Goal: Communication & Community: Connect with others

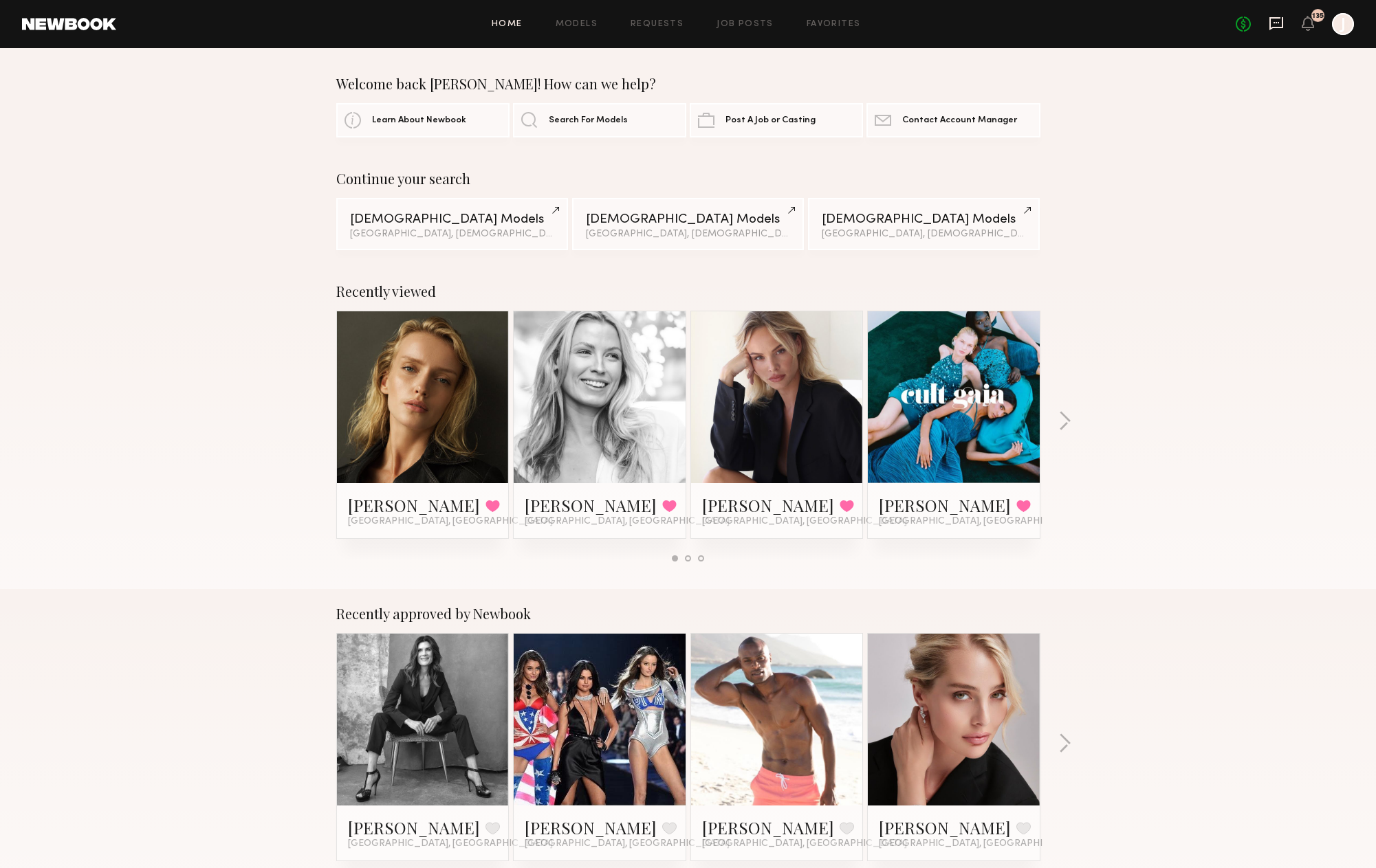
click at [1273, 23] on icon at bounding box center [1277, 23] width 15 height 15
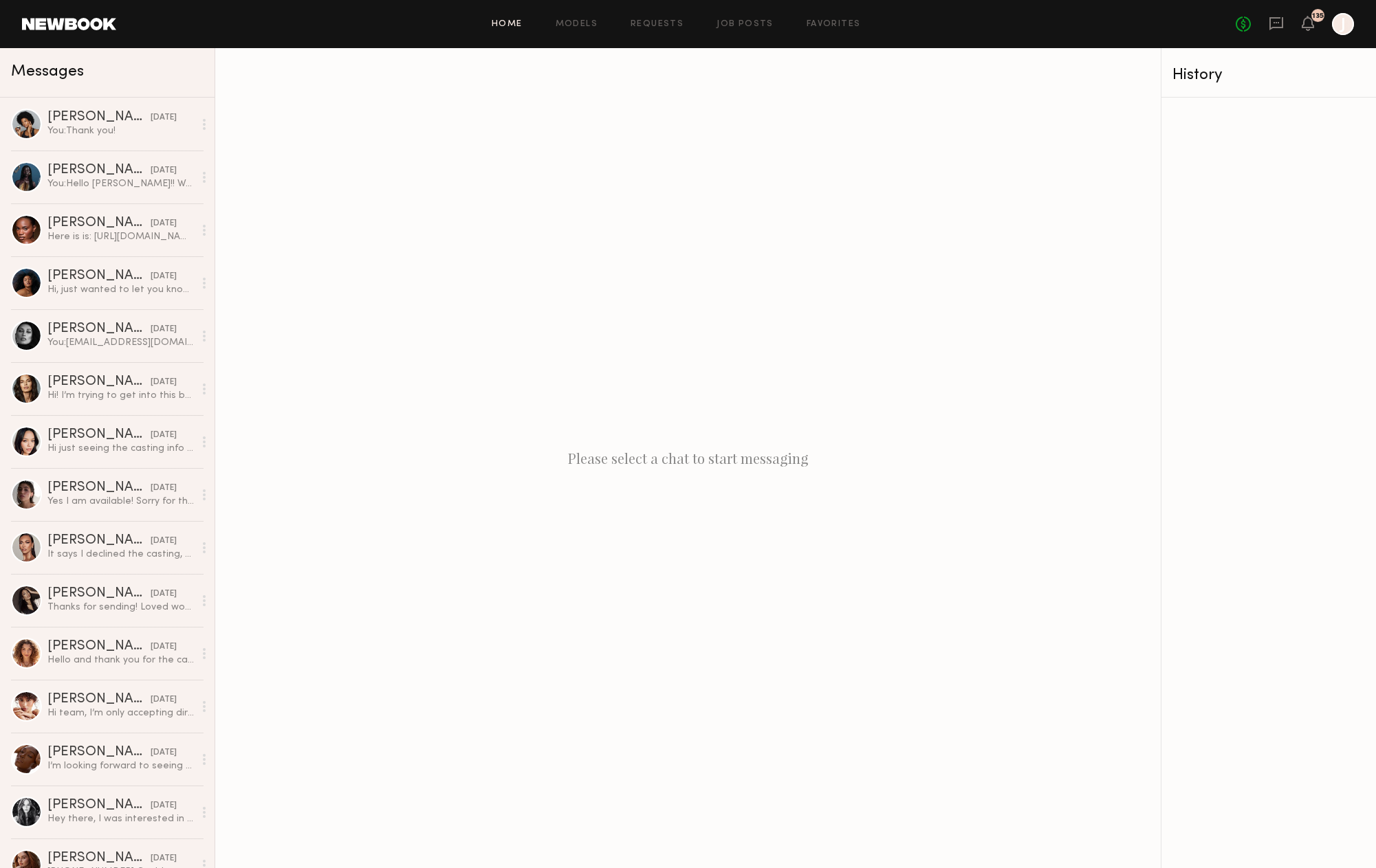
click at [516, 24] on link "Home" at bounding box center [507, 24] width 31 height 9
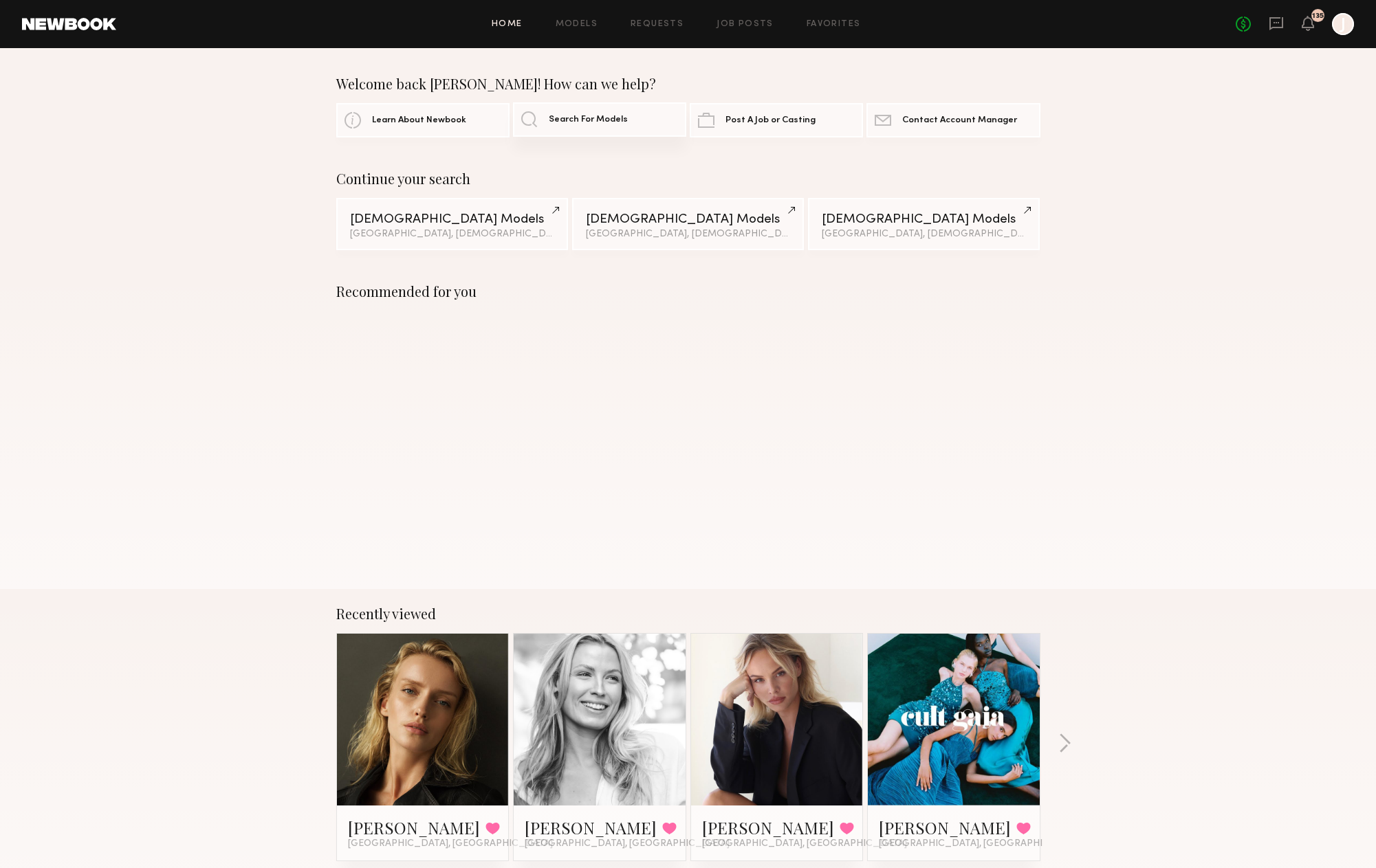
click at [573, 134] on link "Search For Models" at bounding box center [599, 120] width 173 height 35
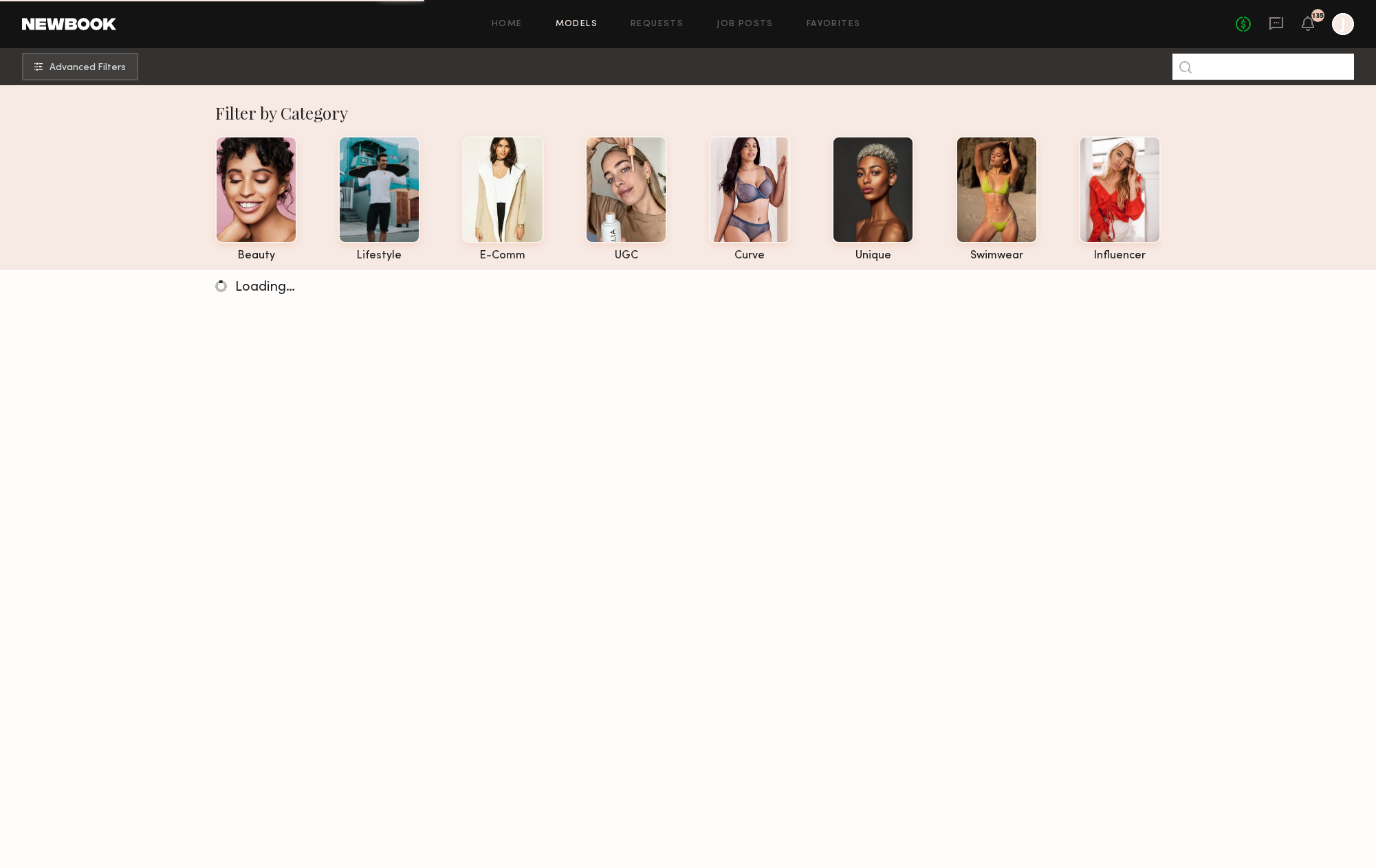
click at [1250, 74] on input at bounding box center [1264, 66] width 181 height 26
type input "******"
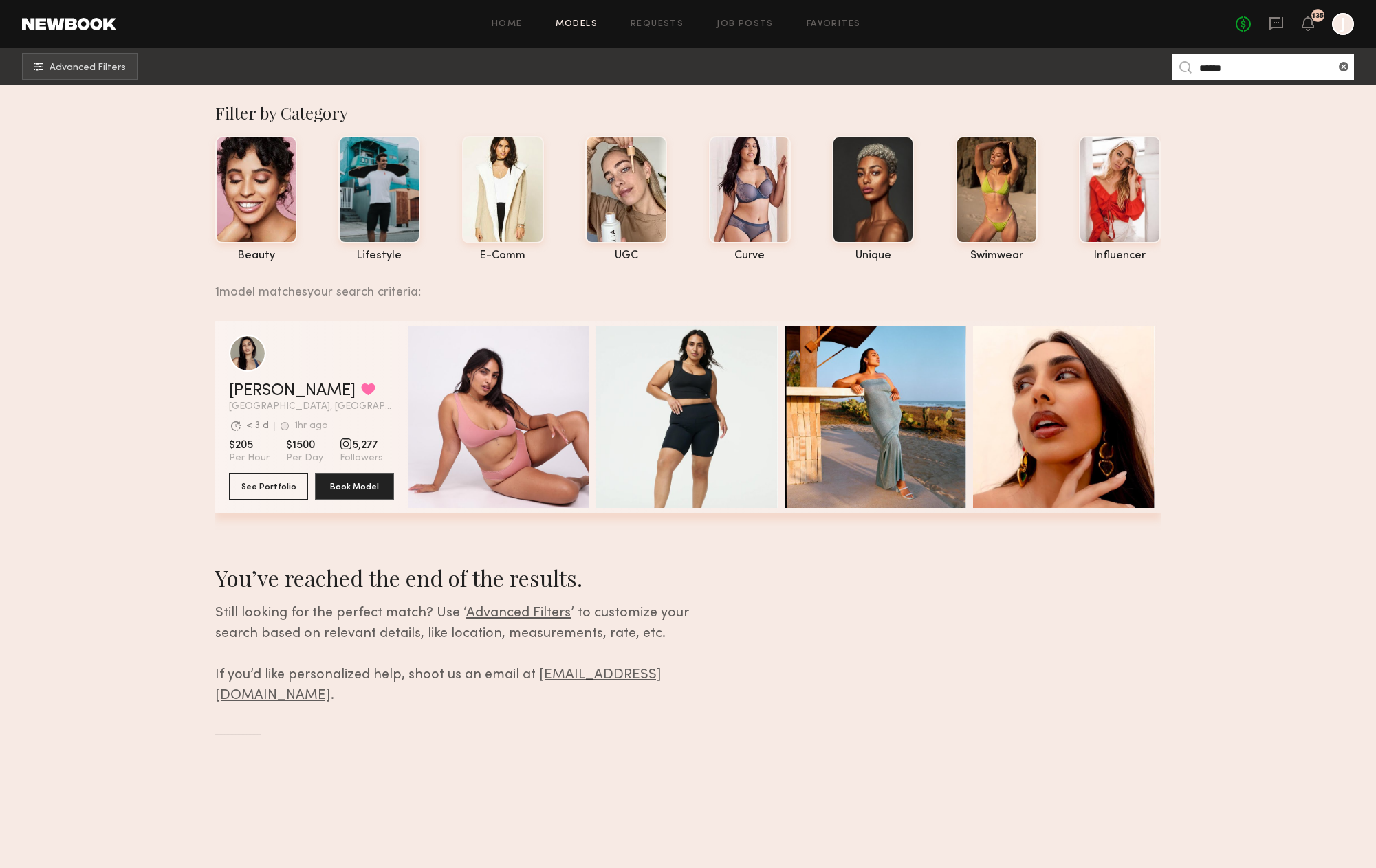
click at [339, 372] on div "grid" at bounding box center [311, 353] width 165 height 37
click at [280, 490] on button "See Portfolio" at bounding box center [268, 486] width 79 height 27
click at [835, 25] on link "Favorites" at bounding box center [834, 24] width 54 height 9
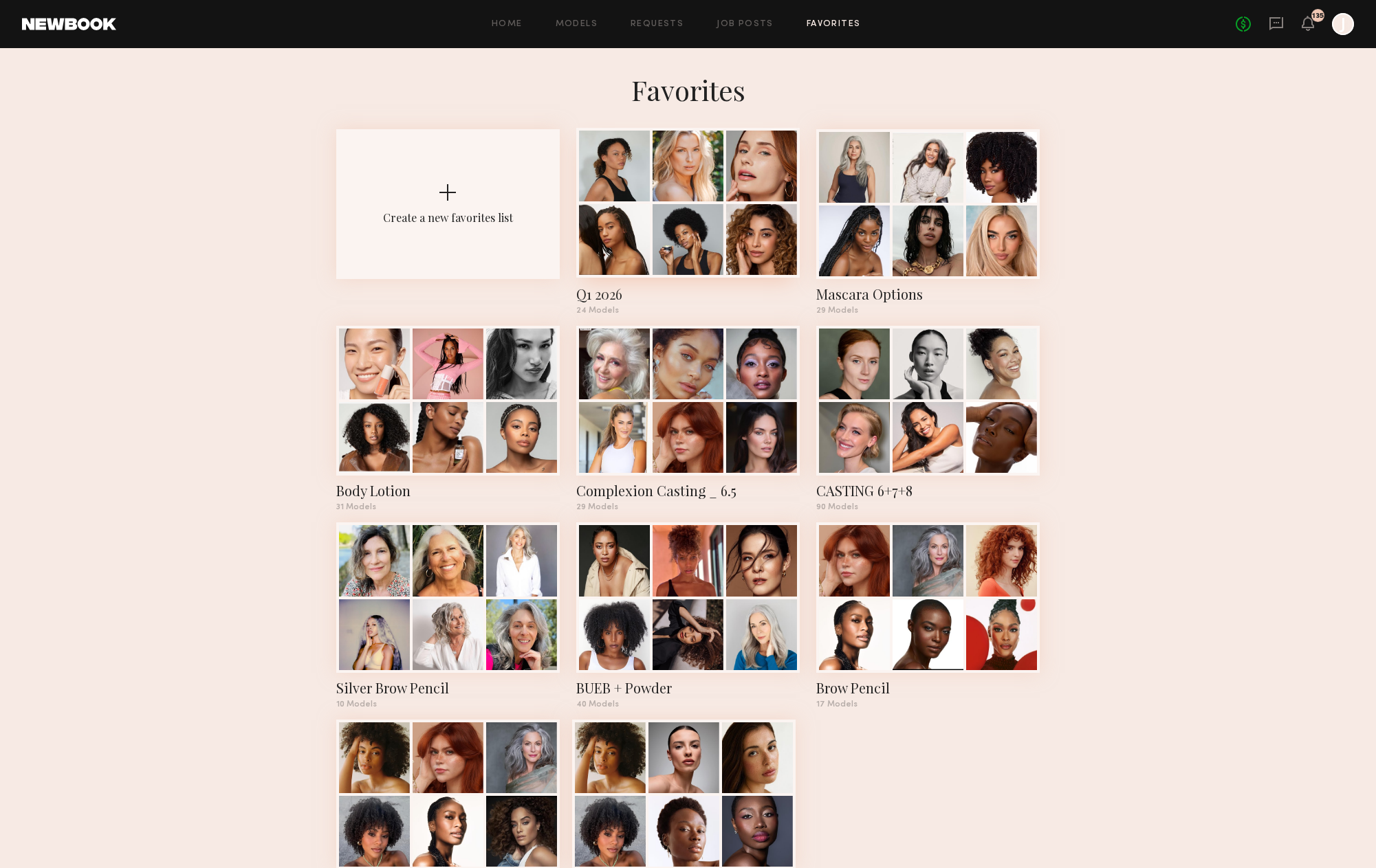
click at [660, 231] on div at bounding box center [688, 240] width 71 height 71
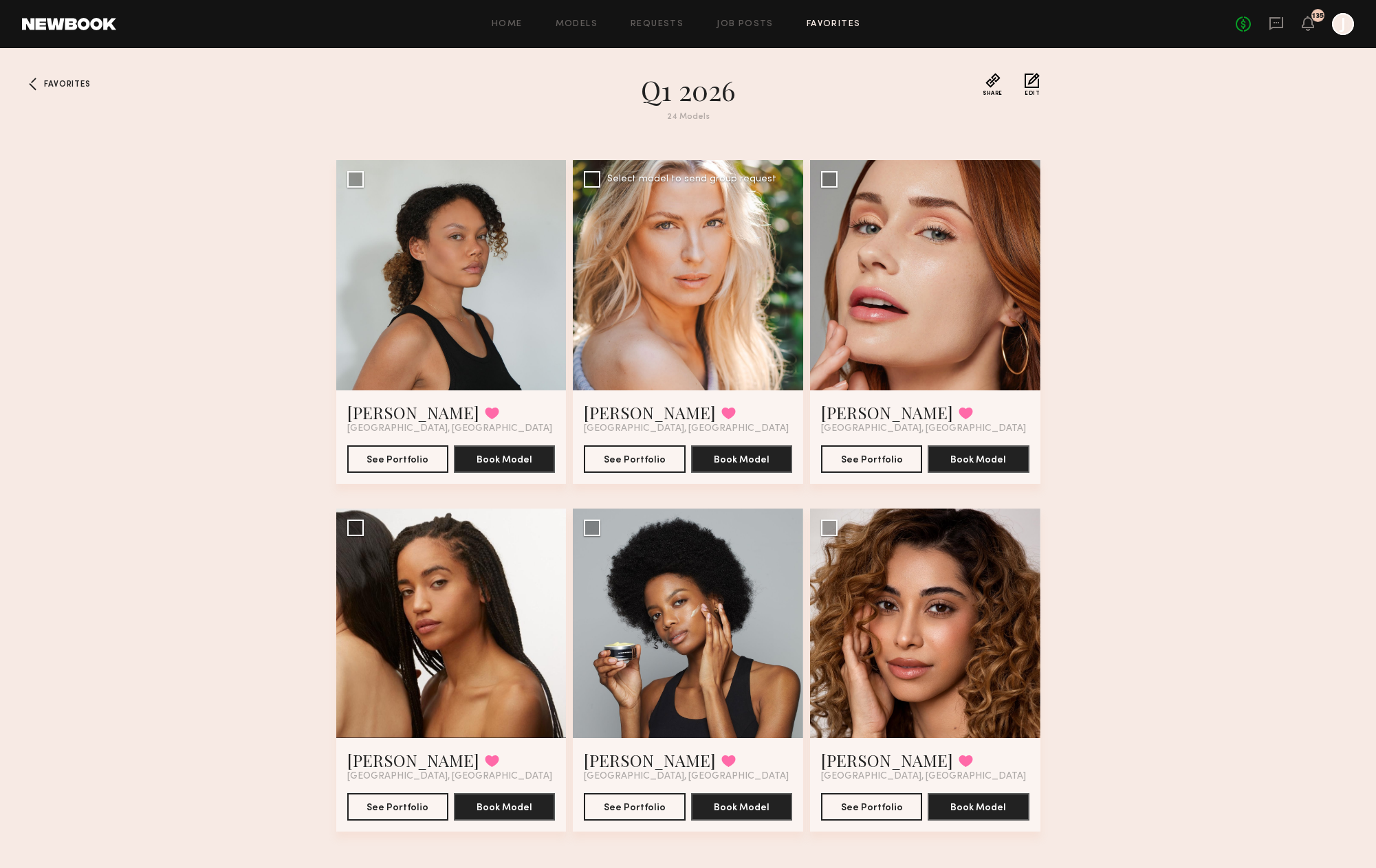
scroll to position [22, 0]
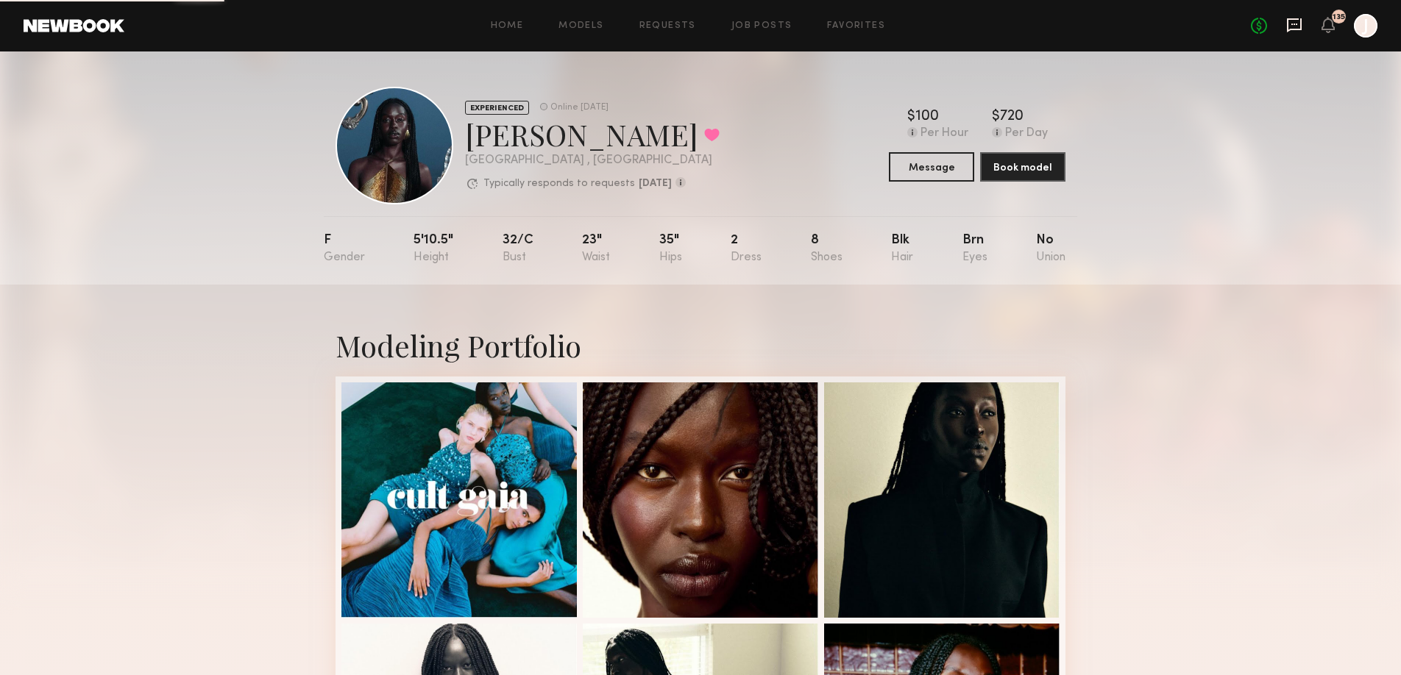
click at [1293, 24] on icon at bounding box center [1294, 24] width 6 height 1
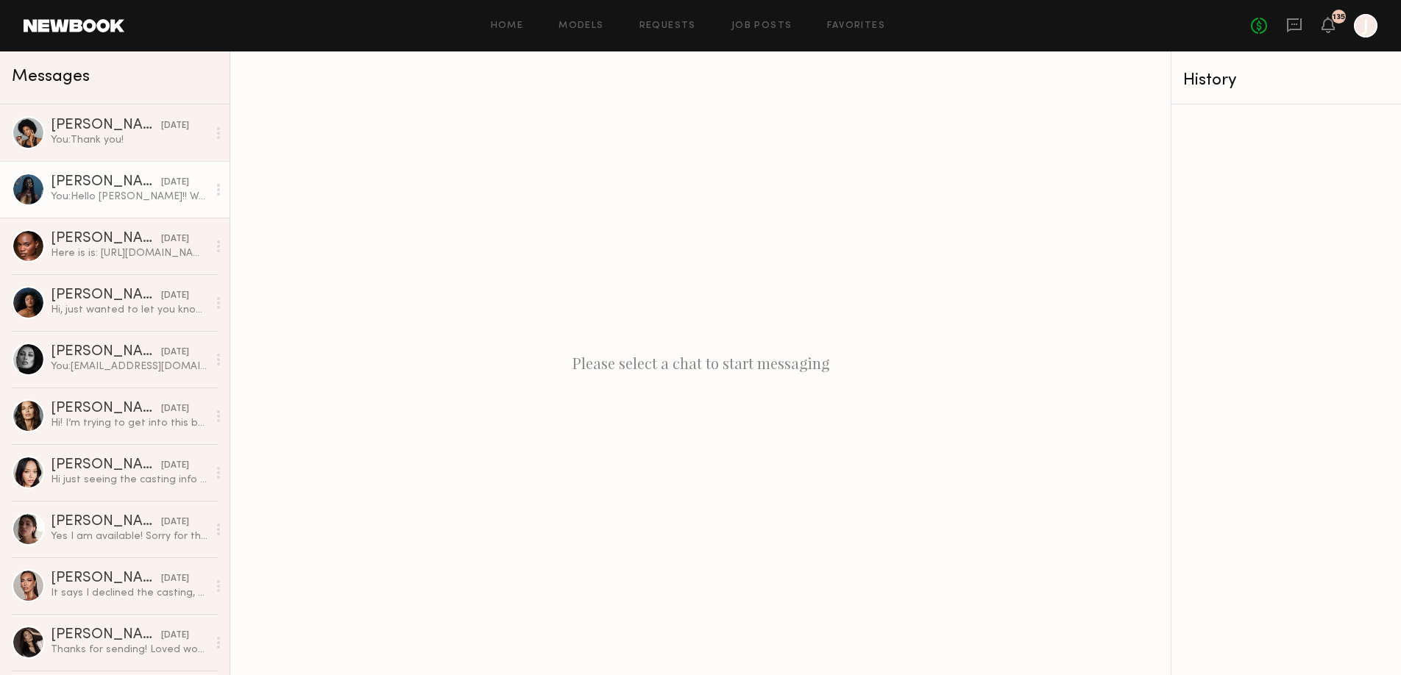
click at [144, 196] on div "You: Hello Nyawuta!! Would you be able to send through a casting video for a up…" at bounding box center [129, 197] width 157 height 14
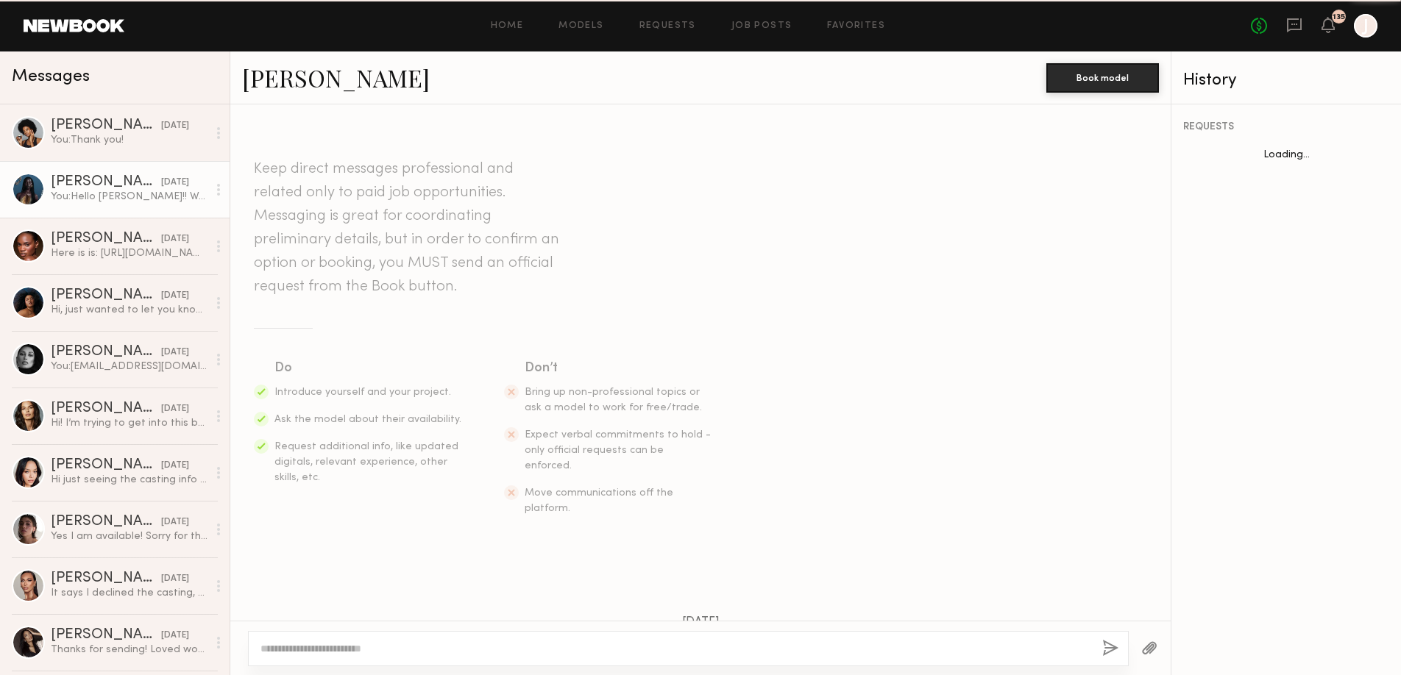
scroll to position [222, 0]
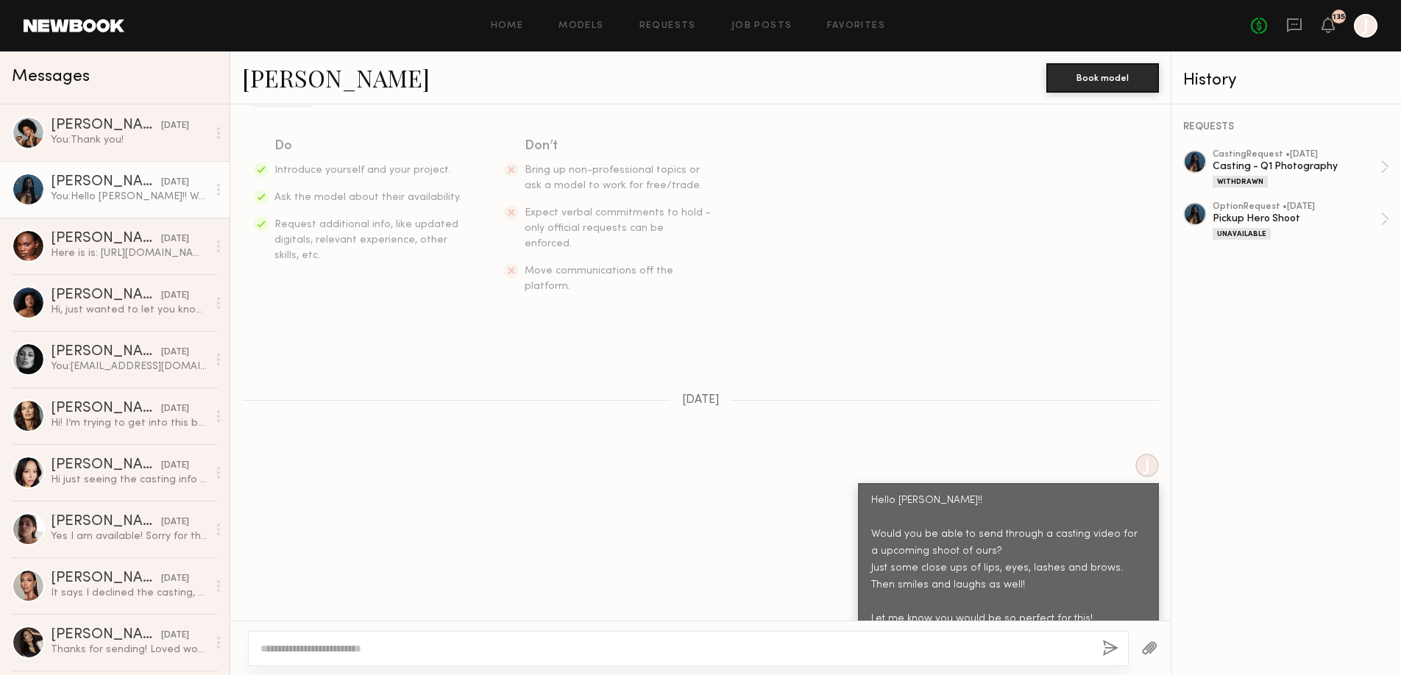
click at [851, 645] on textarea at bounding box center [675, 649] width 830 height 15
type textarea "**********"
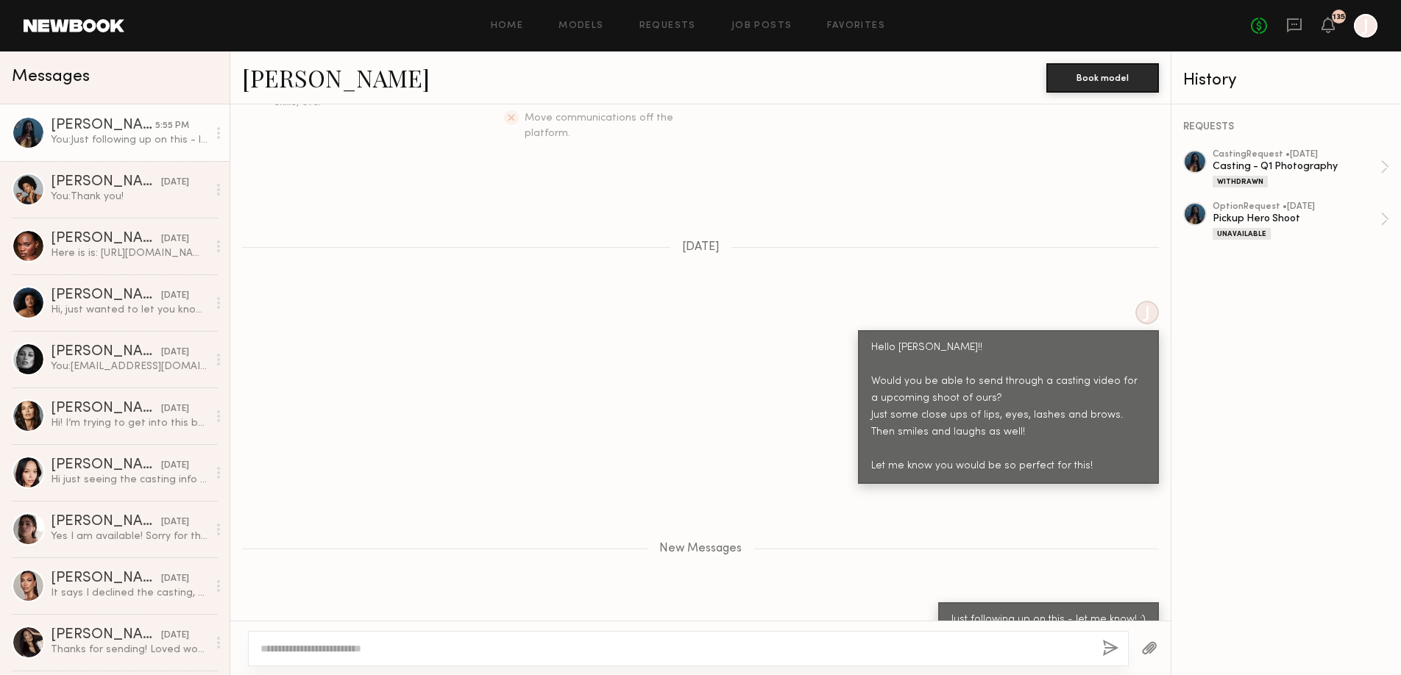
click at [290, 81] on link "[PERSON_NAME]" at bounding box center [336, 78] width 188 height 32
